Goal: Task Accomplishment & Management: Manage account settings

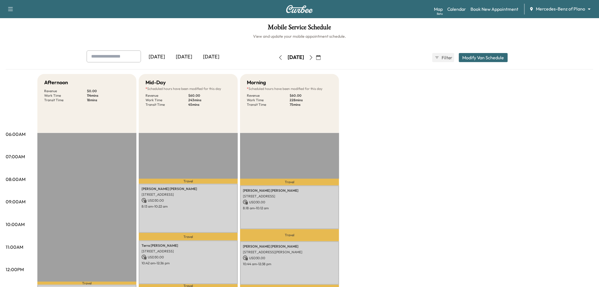
click at [214, 59] on div "[DATE]" at bounding box center [211, 56] width 27 height 13
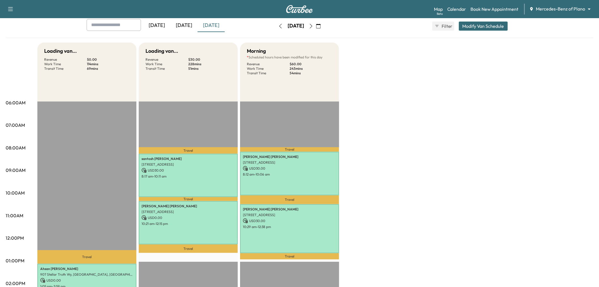
scroll to position [94, 0]
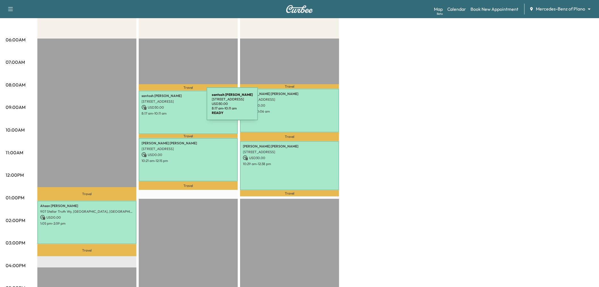
click at [195, 109] on div "[PERSON_NAME] [STREET_ADDRESS] USD 30.00 8:17 am - 10:11 am" at bounding box center [188, 112] width 99 height 43
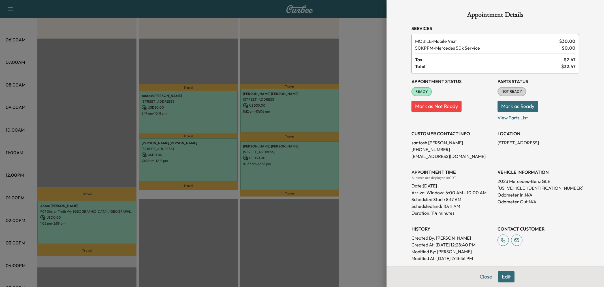
click at [203, 166] on div at bounding box center [302, 143] width 604 height 287
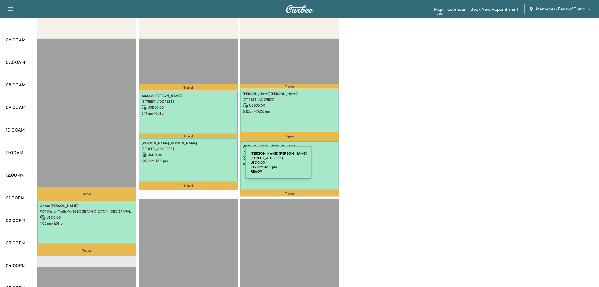
click at [203, 166] on div "[PERSON_NAME] [STREET_ADDRESS] USD 0.00 10:21 am - 12:15 pm" at bounding box center [188, 159] width 99 height 43
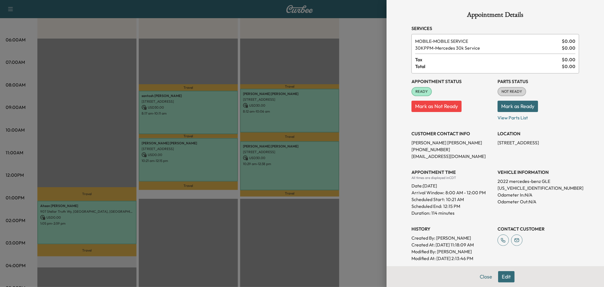
click at [204, 165] on div at bounding box center [302, 143] width 604 height 287
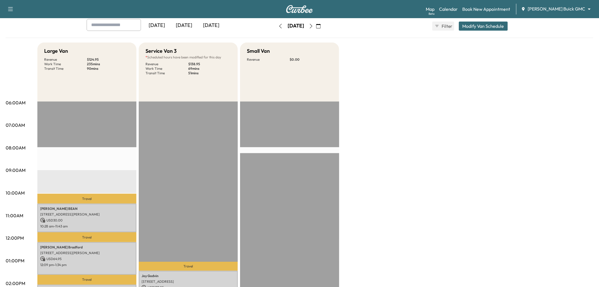
scroll to position [94, 0]
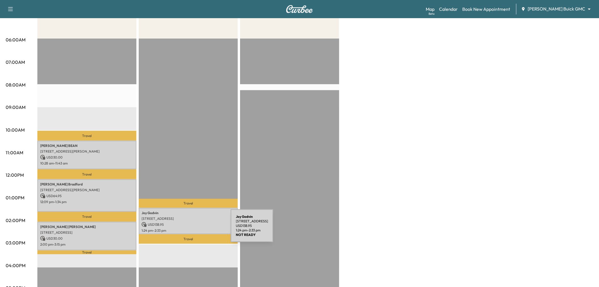
click at [189, 228] on p "1:24 pm - 2:33 pm" at bounding box center [188, 230] width 93 height 5
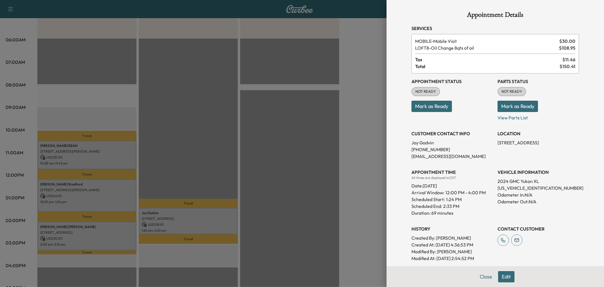
click at [214, 116] on div at bounding box center [302, 143] width 604 height 287
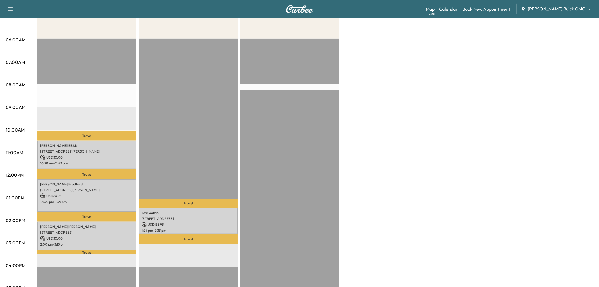
scroll to position [0, 0]
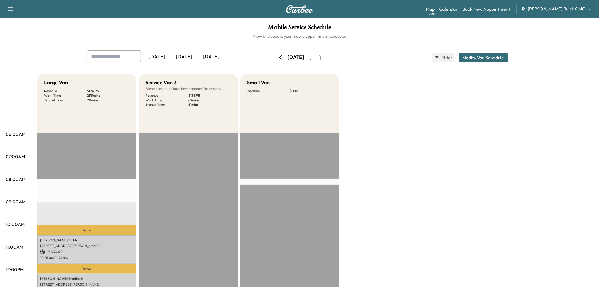
click at [212, 52] on div "[DATE]" at bounding box center [211, 56] width 27 height 13
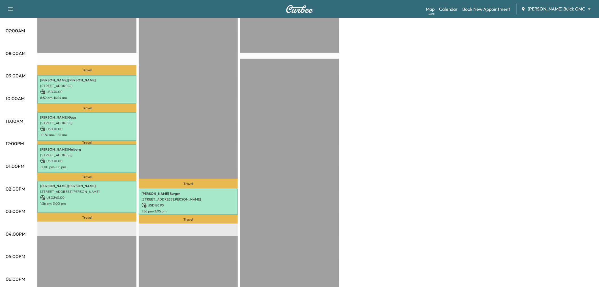
scroll to position [157, 0]
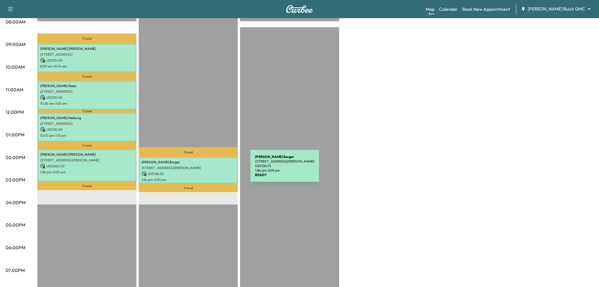
click at [208, 171] on p "USD 126.95" at bounding box center [188, 173] width 93 height 5
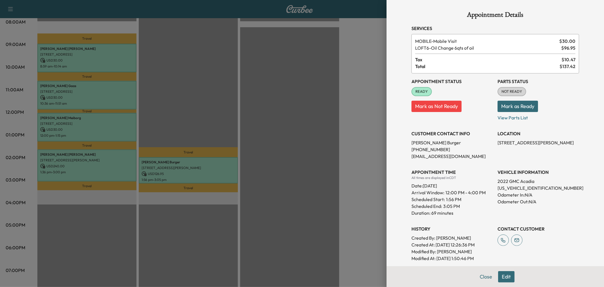
click at [289, 69] on div at bounding box center [302, 143] width 604 height 287
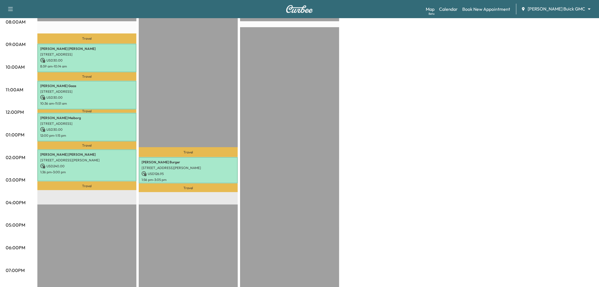
scroll to position [31, 0]
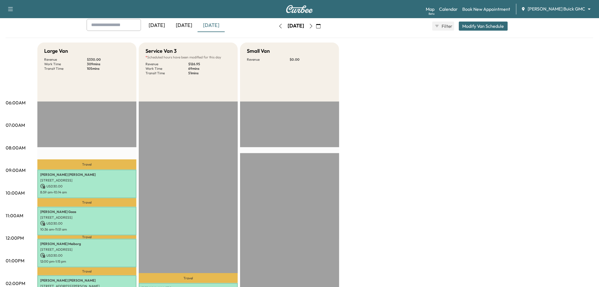
click at [322, 30] on div "Wednesday, October 15 October 2025 S M T W T F S 28 29 30 1 2 3 4 5 6 7 8 9 10 …" at bounding box center [300, 26] width 48 height 18
click at [314, 27] on icon "button" at bounding box center [311, 26] width 5 height 5
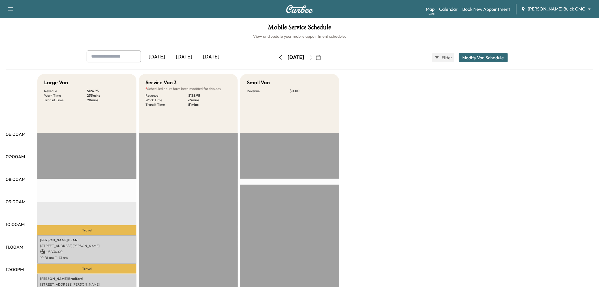
click at [191, 57] on div "[DATE]" at bounding box center [184, 56] width 27 height 13
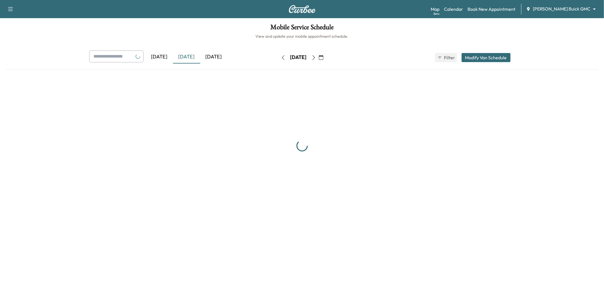
click at [205, 55] on div "[DATE]" at bounding box center [213, 56] width 27 height 13
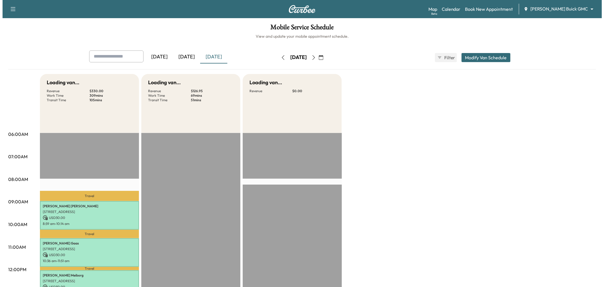
scroll to position [94, 0]
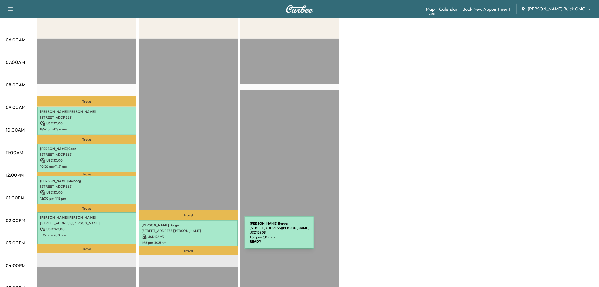
click at [202, 236] on p "USD 126.95" at bounding box center [188, 236] width 93 height 5
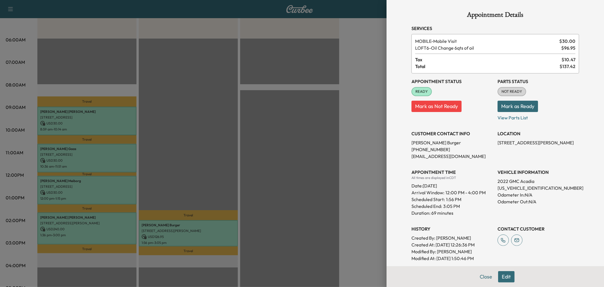
click at [93, 158] on div at bounding box center [302, 143] width 604 height 287
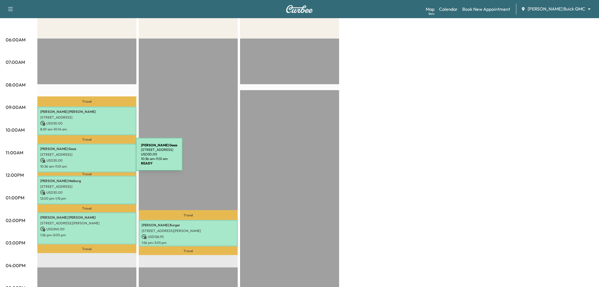
click at [93, 158] on p "USD 30.00" at bounding box center [86, 160] width 93 height 5
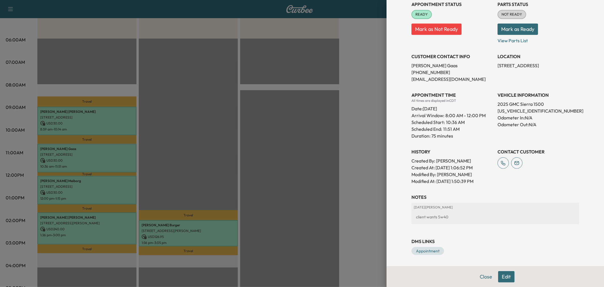
scroll to position [14, 0]
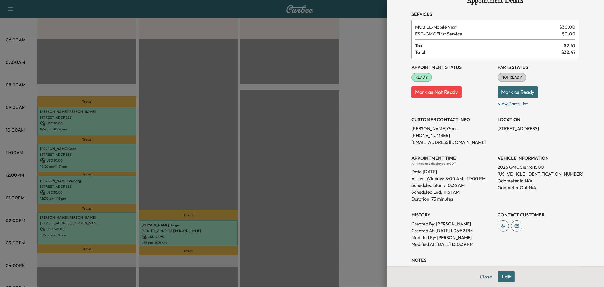
click at [451, 148] on div "Appointment Status READY Mark as Not Ready Parts Status NOT READY Mark as Ready…" at bounding box center [496, 153] width 168 height 188
drag, startPoint x: 412, startPoint y: 34, endPoint x: 463, endPoint y: 34, distance: 50.1
click at [463, 34] on span "FSG - GMC First Service" at bounding box center [487, 33] width 144 height 7
click at [478, 41] on div "MOBILE - Mobile Visit $ 30.00 FSG - GMC First Service $ 0.00 Tax $ 2.47 Total $…" at bounding box center [496, 39] width 168 height 39
click at [466, 154] on div "APPOINTMENT TIME All times are displayed in CDT Date: Wednesday Oct. 15, 2025 A…" at bounding box center [453, 176] width 82 height 52
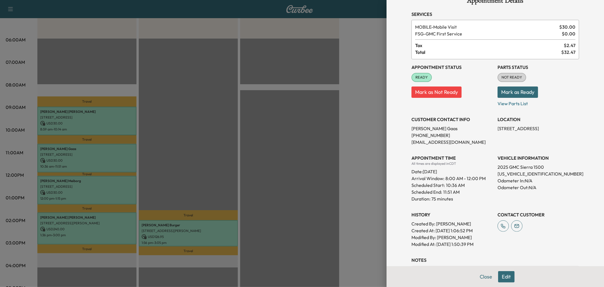
scroll to position [0, 0]
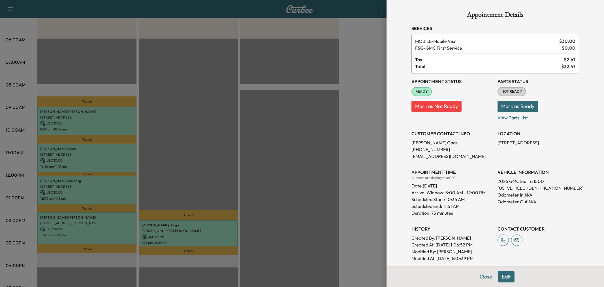
click at [460, 166] on div "APPOINTMENT TIME All times are displayed in CDT Date: Wednesday Oct. 15, 2025 A…" at bounding box center [453, 190] width 82 height 52
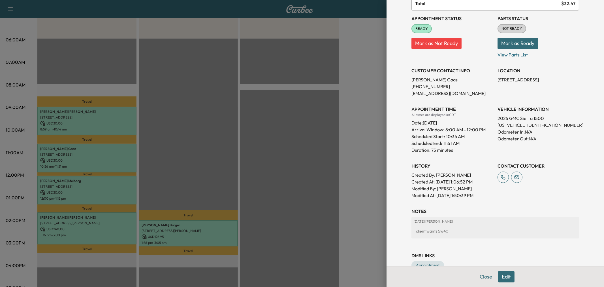
scroll to position [31, 0]
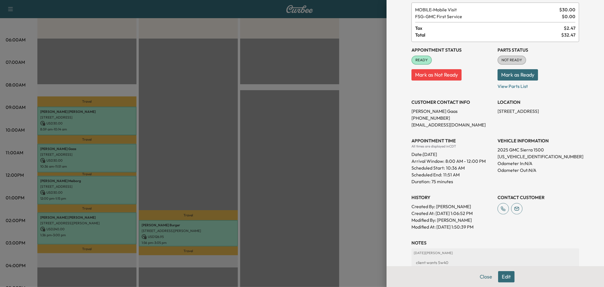
click at [463, 175] on div "Scheduled End: 11:51 AM" at bounding box center [453, 174] width 82 height 7
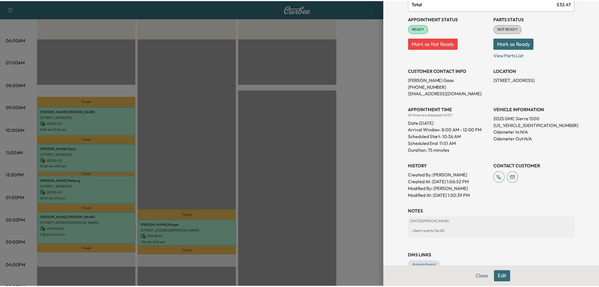
scroll to position [0, 0]
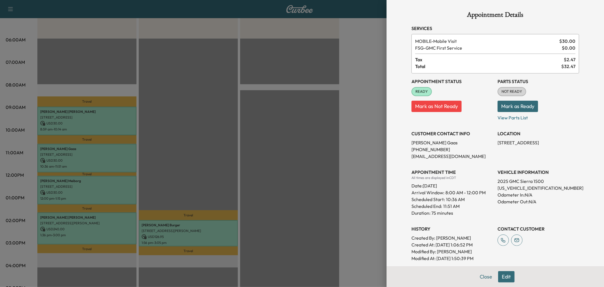
click at [441, 156] on p "srg@steverg.com" at bounding box center [453, 156] width 82 height 7
click at [369, 160] on div at bounding box center [302, 143] width 604 height 287
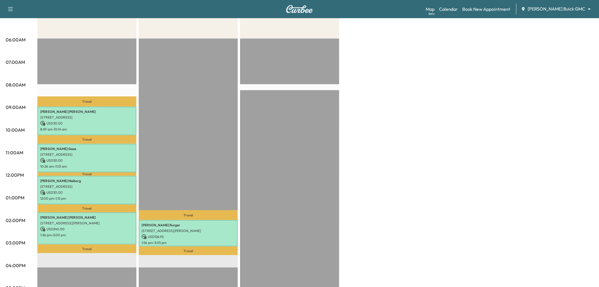
click at [399, 146] on div "Large Van Revenue $ 330.00 Work Time 309 mins Transit Time 105 mins Travel Drew…" at bounding box center [315, 192] width 556 height 425
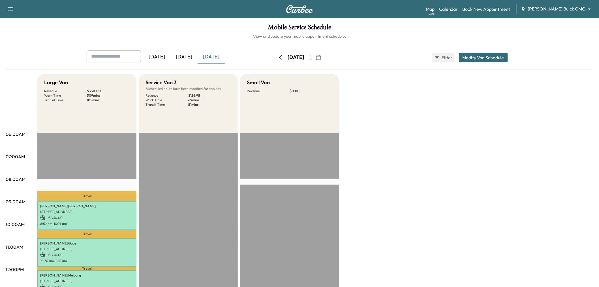
click at [390, 149] on div "Large Van Revenue $ 330.00 Work Time 309 mins Transit Time 105 mins Travel Drew…" at bounding box center [315, 286] width 556 height 425
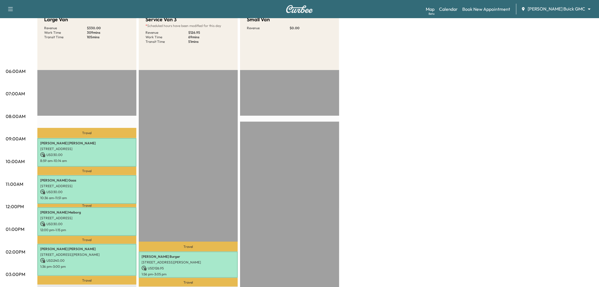
scroll to position [126, 0]
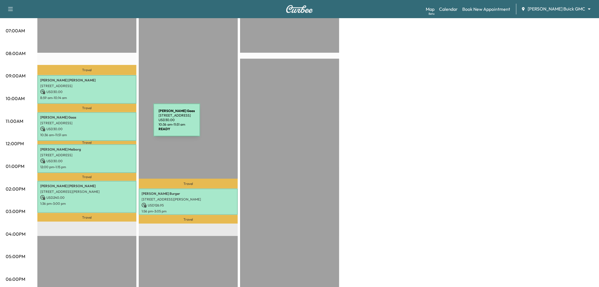
click at [111, 123] on p "9798 Buckhorn Dr, Frisco, TX 75034, USA" at bounding box center [86, 123] width 93 height 5
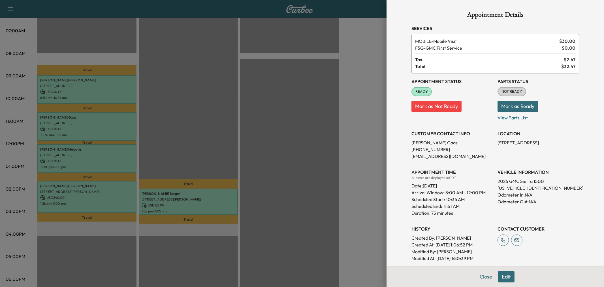
click at [318, 121] on div at bounding box center [302, 143] width 604 height 287
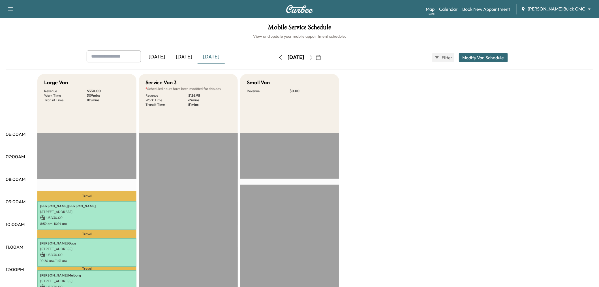
scroll to position [94, 0]
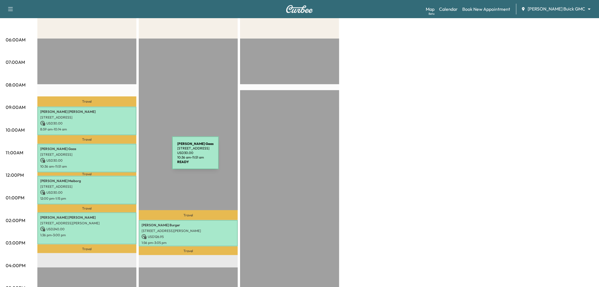
click at [130, 158] on p "USD 30.00" at bounding box center [86, 160] width 93 height 5
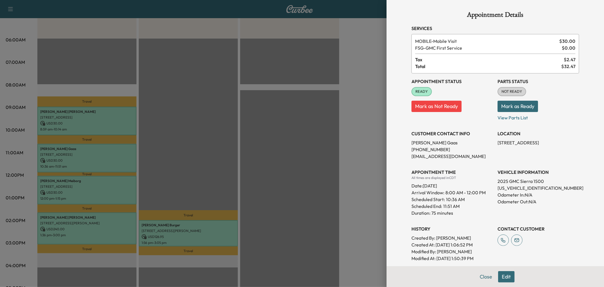
click at [354, 154] on div at bounding box center [302, 143] width 604 height 287
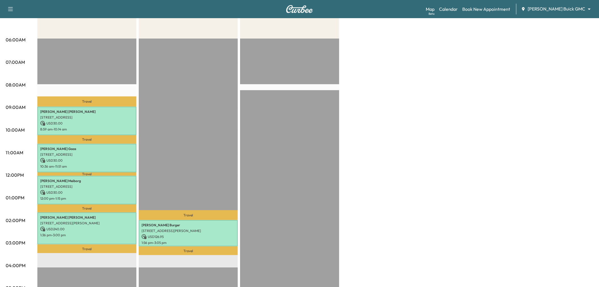
click at [372, 122] on div "Large Van Revenue $ 330.00 Work Time 309 mins Transit Time 105 mins Travel Drew…" at bounding box center [315, 192] width 556 height 425
click at [97, 159] on p "USD 30.00" at bounding box center [86, 160] width 93 height 5
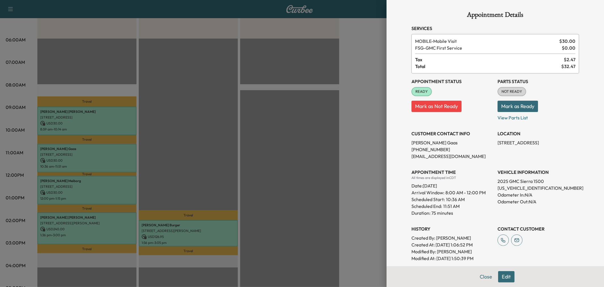
click at [210, 174] on div at bounding box center [302, 143] width 604 height 287
